Goal: Connect with others: Connect with others

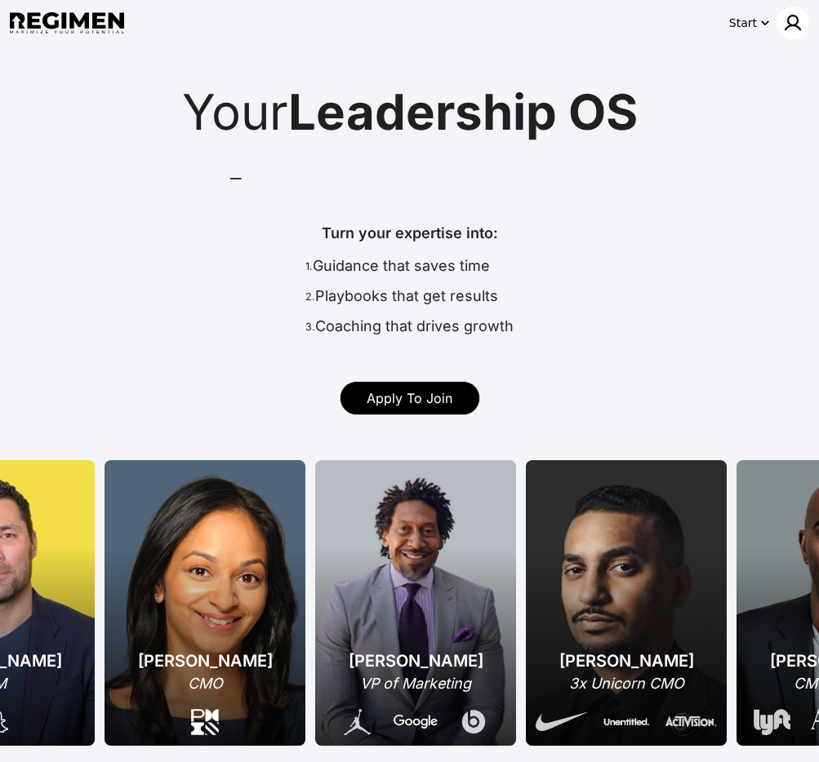
click at [797, 22] on img at bounding box center [793, 23] width 20 height 20
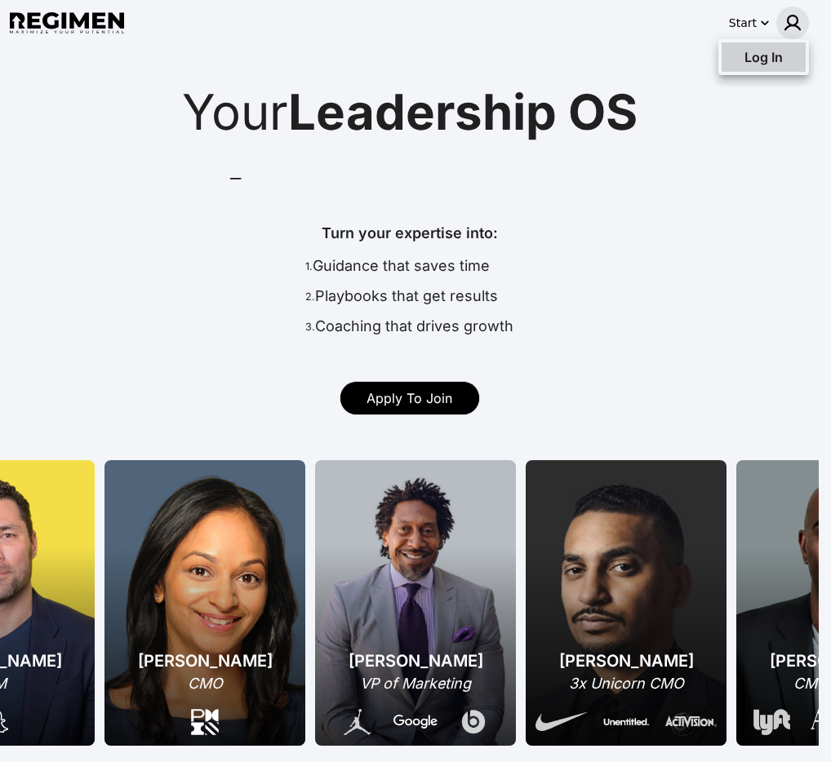
click at [780, 63] on span "Log In" at bounding box center [763, 57] width 38 height 16
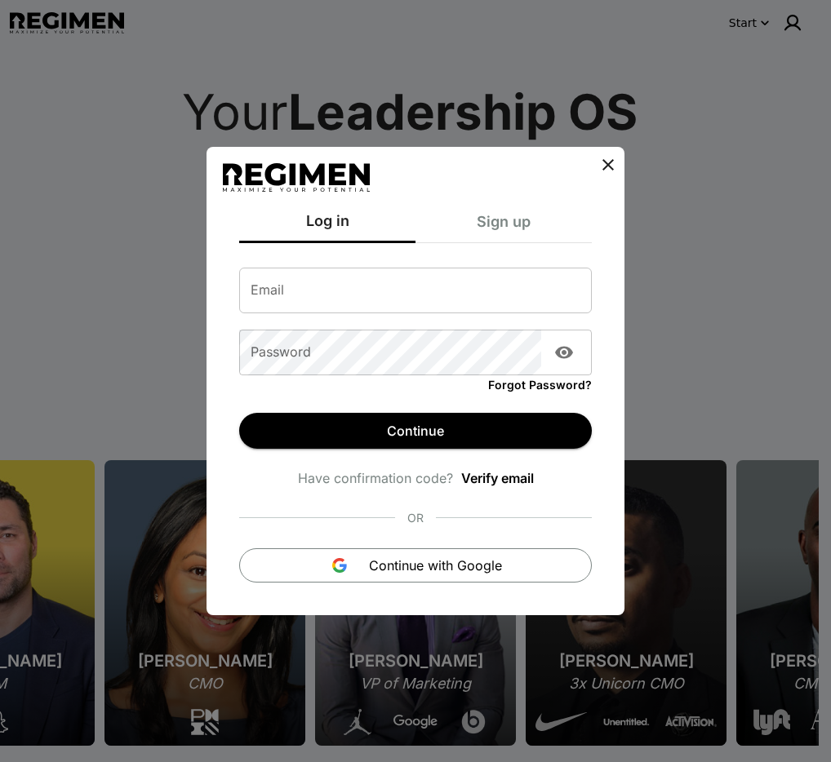
type input "**********"
click at [611, 167] on icon at bounding box center [607, 164] width 11 height 11
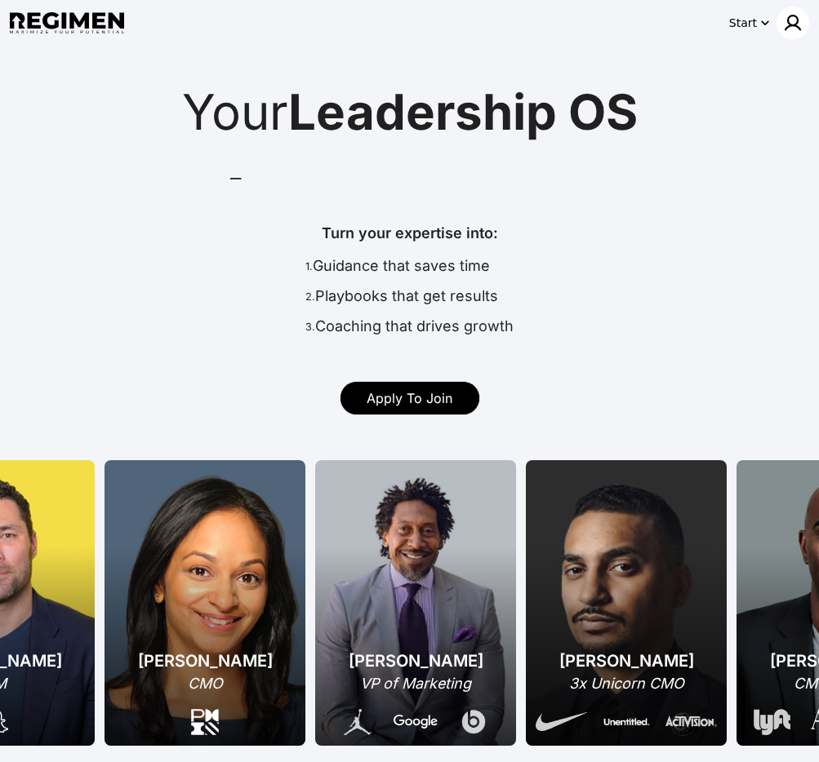
click at [798, 29] on img at bounding box center [793, 23] width 20 height 20
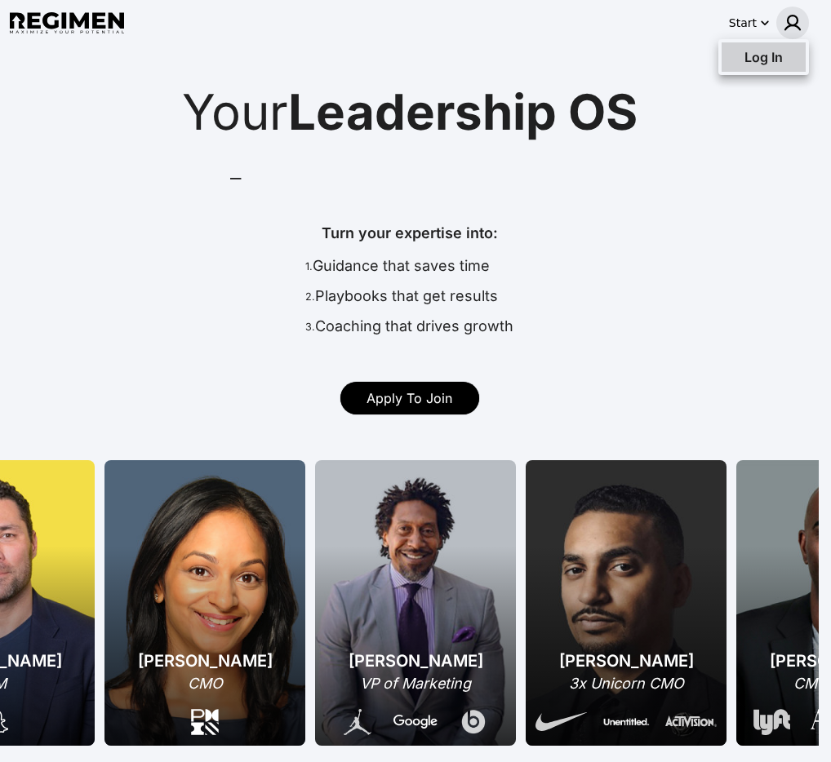
click at [781, 64] on div "Log In" at bounding box center [752, 57] width 61 height 20
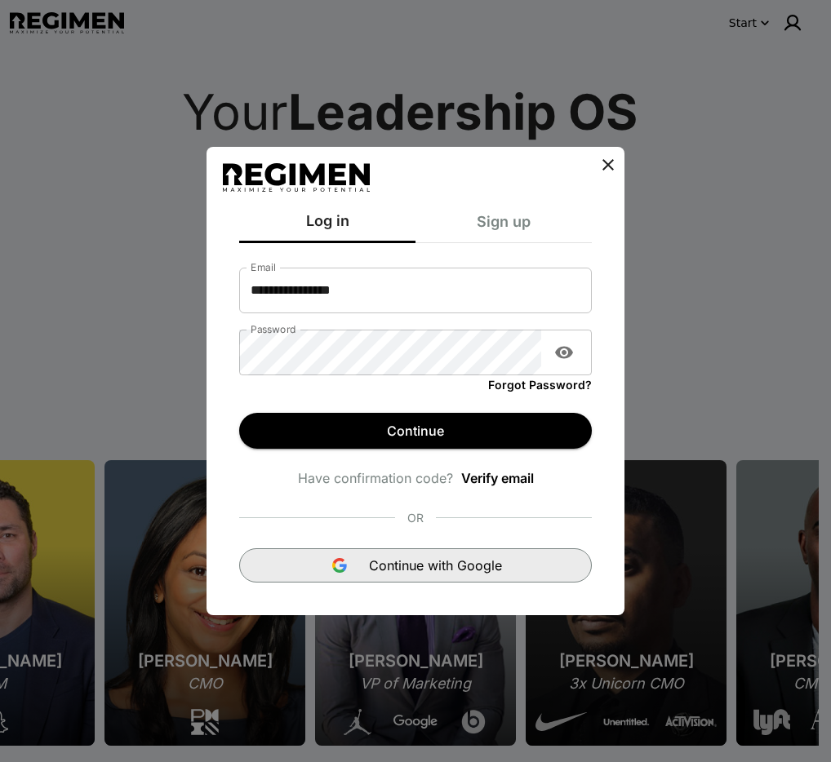
click at [404, 561] on span "Continue with Google" at bounding box center [435, 566] width 133 height 20
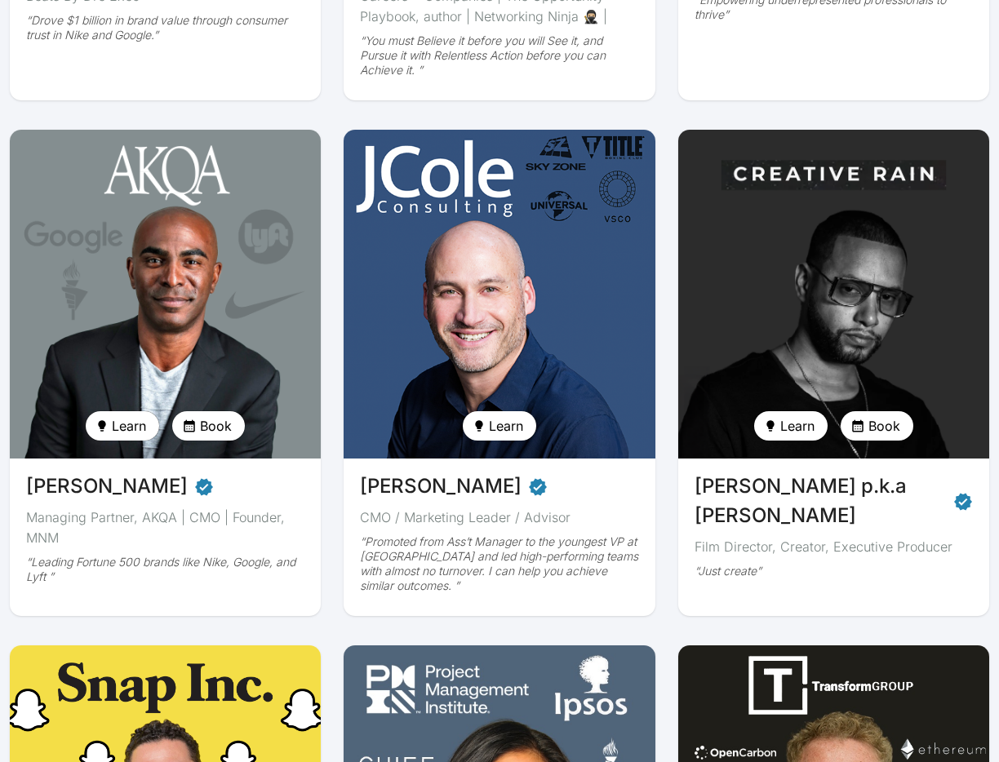
scroll to position [683, 0]
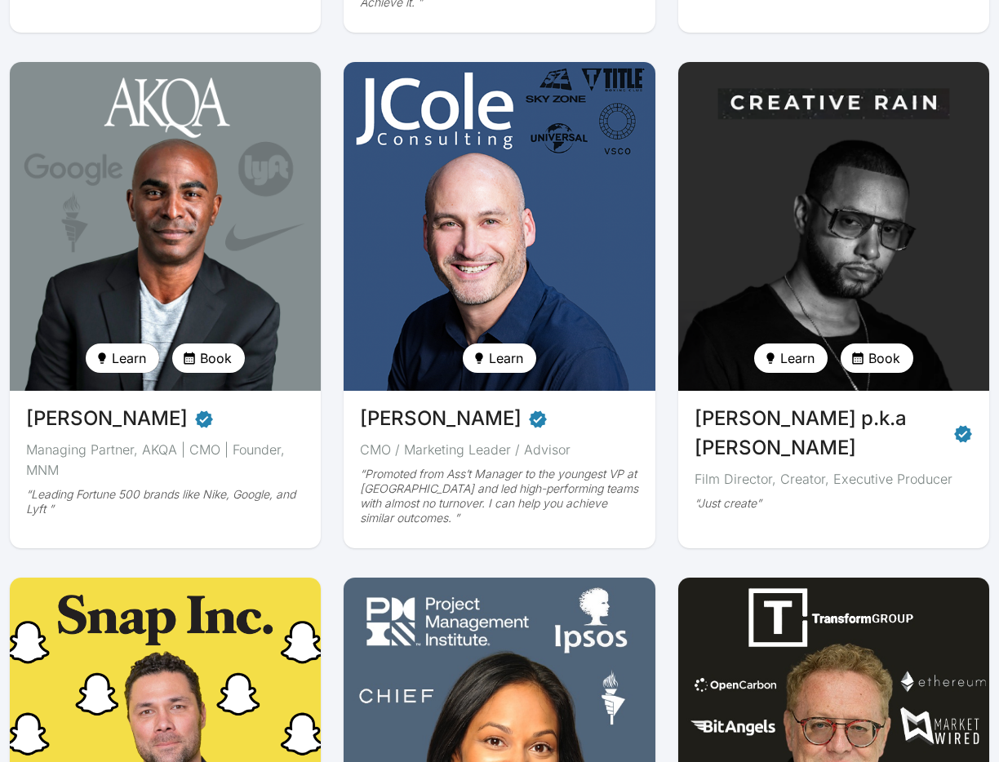
click at [830, 236] on img at bounding box center [833, 226] width 321 height 339
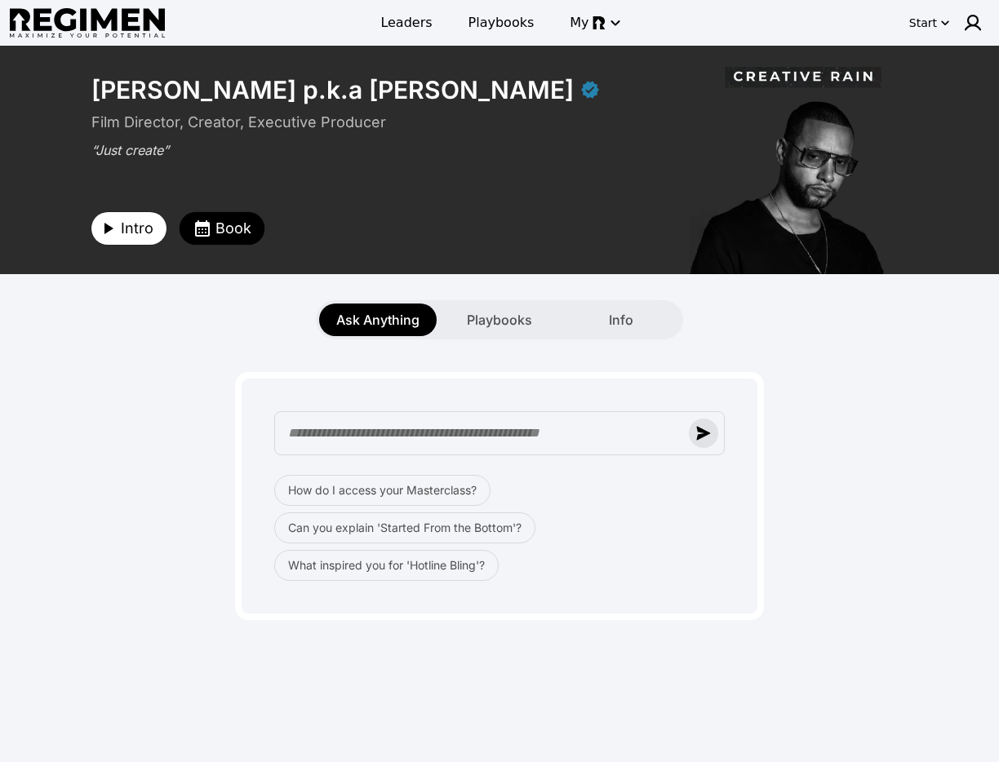
click at [703, 427] on img "button" at bounding box center [703, 433] width 15 height 15
